Goal: Transaction & Acquisition: Purchase product/service

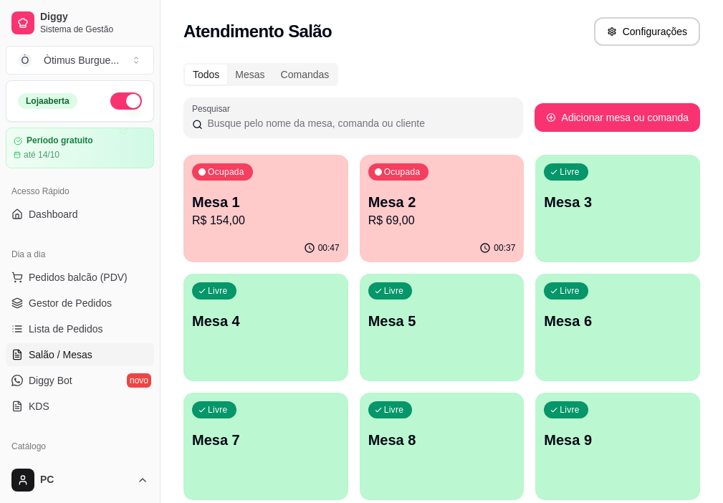
click at [248, 213] on p "R$ 154,00" at bounding box center [266, 220] width 148 height 17
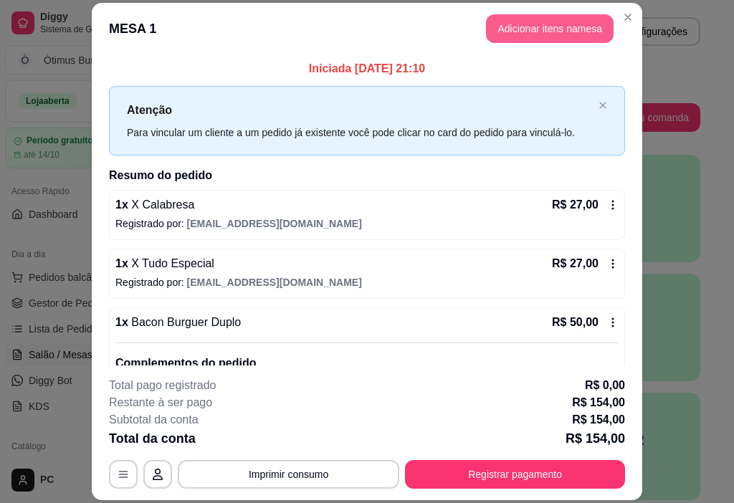
click at [560, 21] on button "Adicionar itens na mesa" at bounding box center [550, 28] width 128 height 29
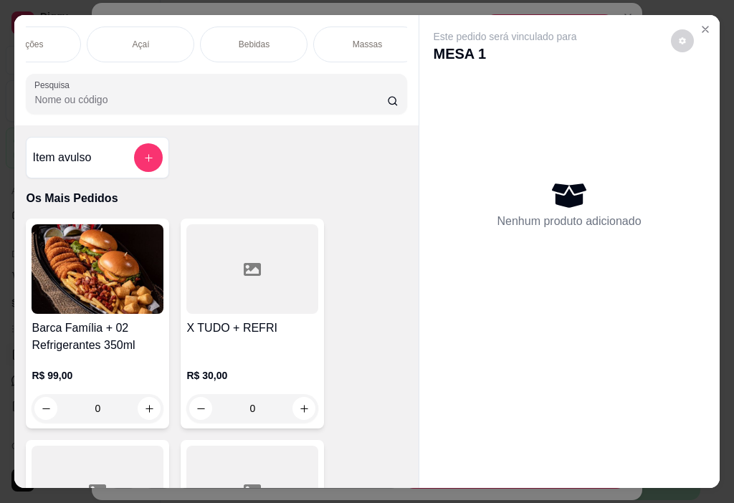
scroll to position [0, 406]
click at [241, 32] on div "Bebidas" at bounding box center [239, 45] width 107 height 36
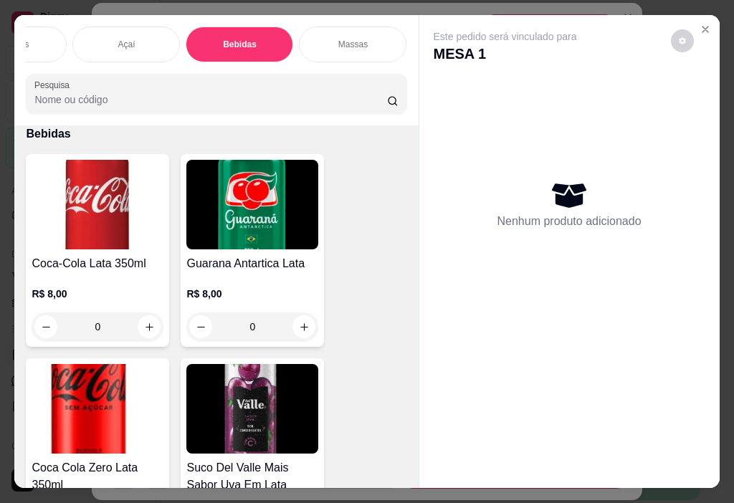
scroll to position [36, 0]
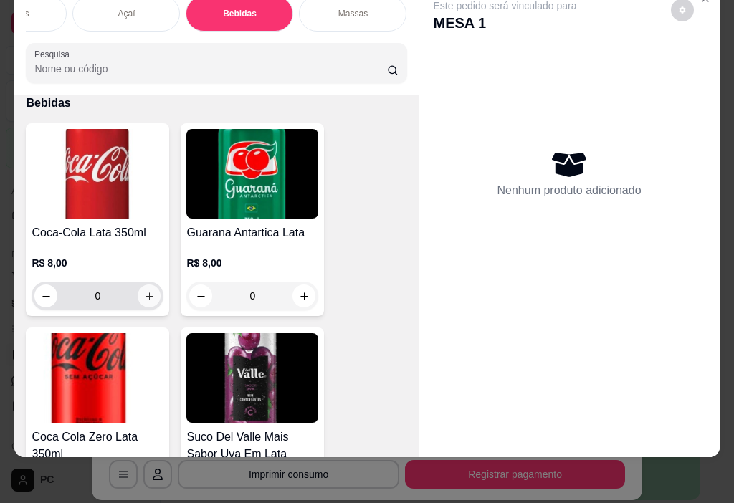
click at [145, 297] on icon "increase-product-quantity" at bounding box center [149, 296] width 8 height 8
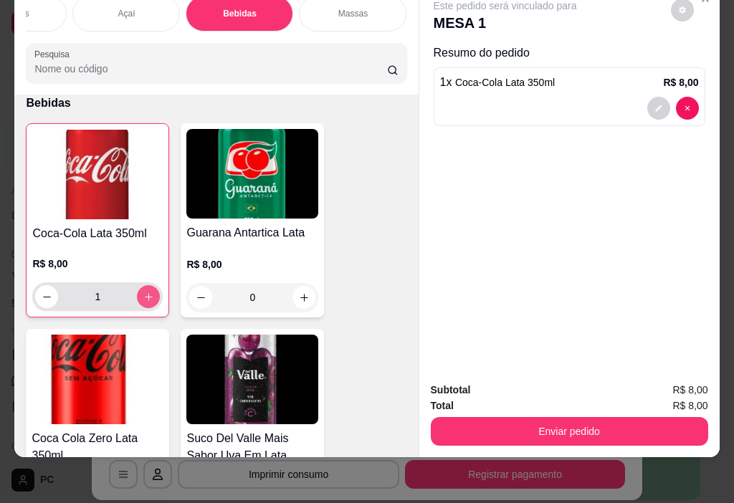
type input "1"
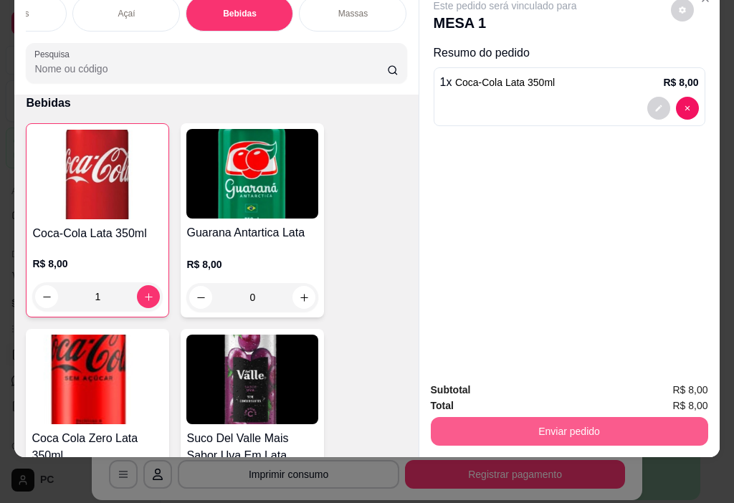
click at [595, 417] on button "Enviar pedido" at bounding box center [569, 431] width 277 height 29
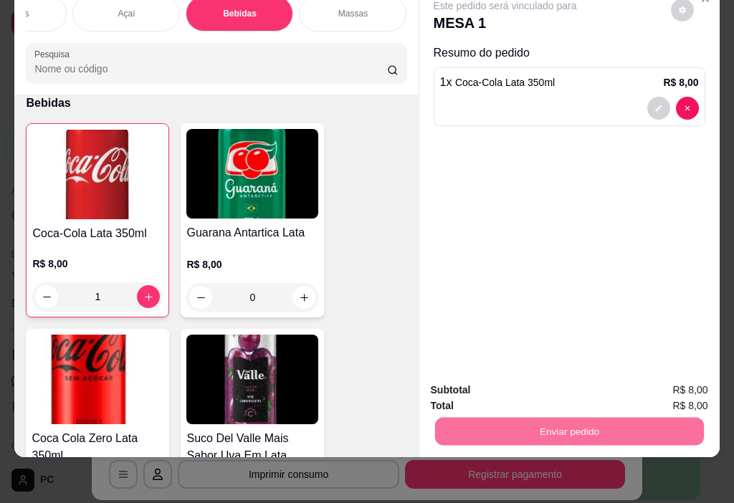
click at [666, 381] on button "Enviar pedido" at bounding box center [670, 385] width 81 height 27
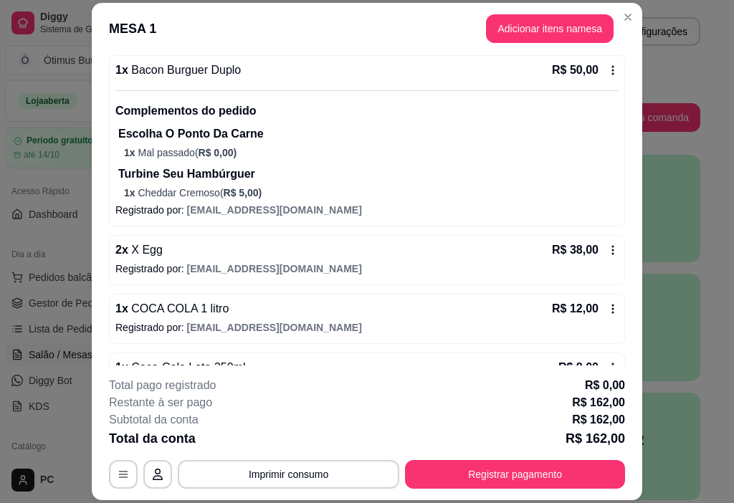
scroll to position [295, 0]
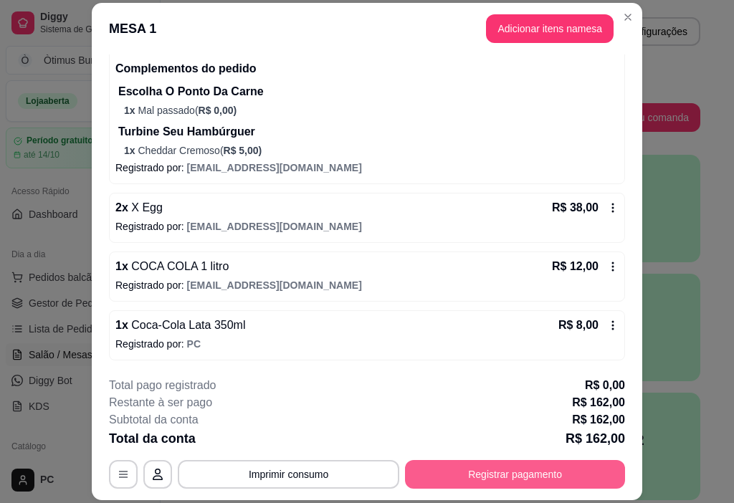
click at [502, 478] on button "Registrar pagamento" at bounding box center [515, 474] width 220 height 29
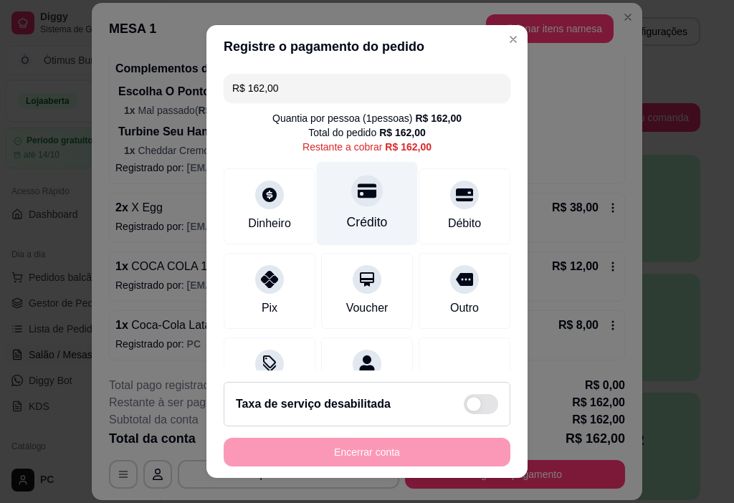
click at [360, 214] on div "Crédito" at bounding box center [367, 222] width 41 height 19
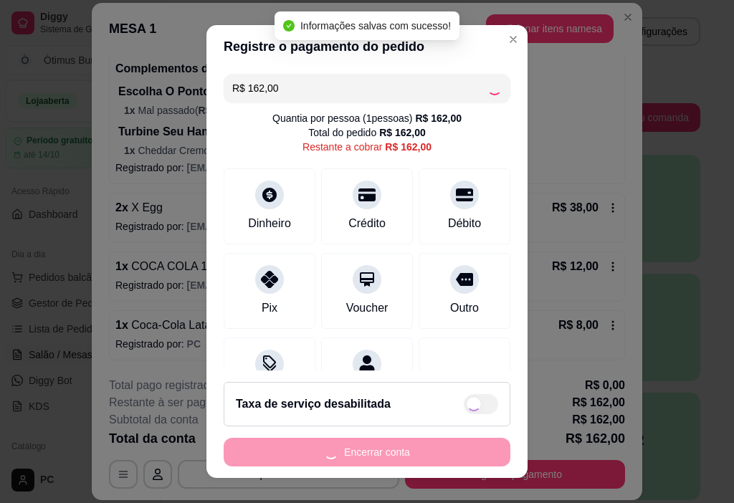
type input "R$ 0,00"
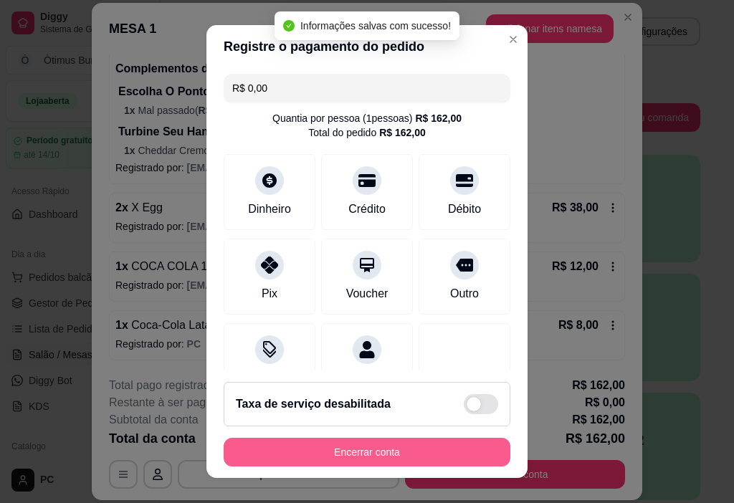
click at [360, 457] on button "Encerrar conta" at bounding box center [367, 452] width 287 height 29
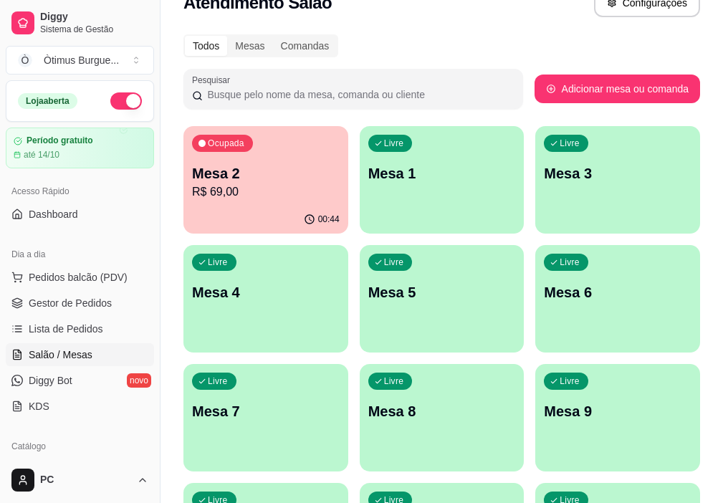
scroll to position [0, 0]
